Goal: Find specific page/section

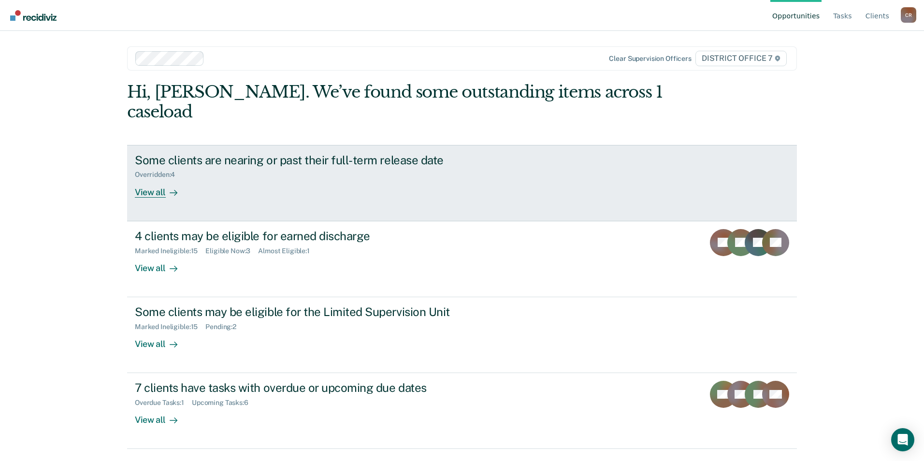
click at [147, 179] on div "View all" at bounding box center [162, 188] width 54 height 19
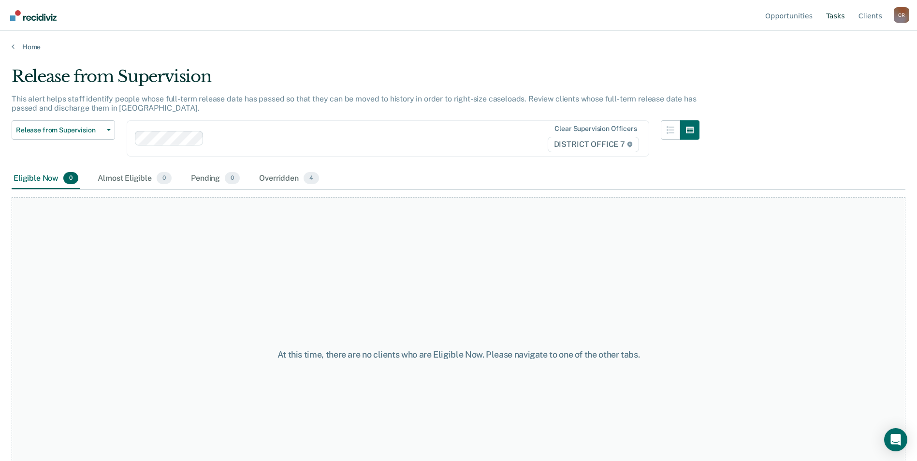
click at [840, 15] on link "Tasks" at bounding box center [835, 15] width 23 height 31
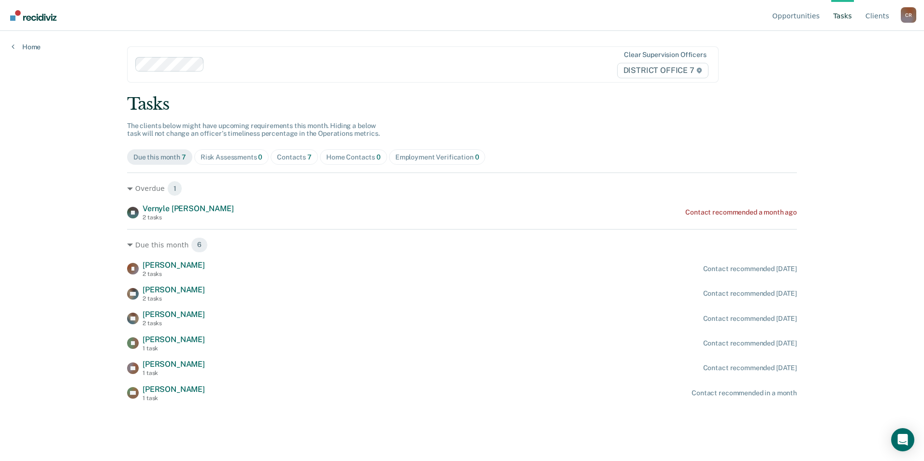
click at [289, 153] on div "Contacts 7" at bounding box center [294, 157] width 35 height 8
